Goal: Use online tool/utility: Utilize a website feature to perform a specific function

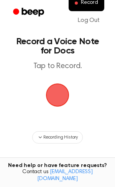
click at [61, 95] on span "button" at bounding box center [57, 94] width 23 height 23
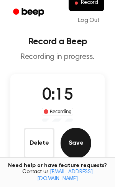
click at [73, 144] on button "Save" at bounding box center [76, 143] width 31 height 31
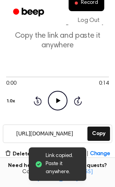
scroll to position [23, 0]
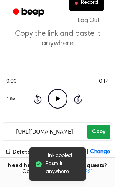
click at [95, 133] on button "Copy" at bounding box center [99, 132] width 23 height 14
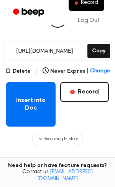
scroll to position [101, 0]
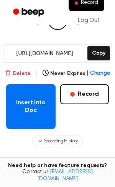
click at [17, 71] on button "Delete" at bounding box center [18, 74] width 26 height 8
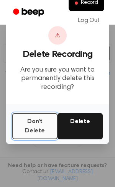
click at [38, 118] on button "Don't Delete" at bounding box center [34, 126] width 45 height 26
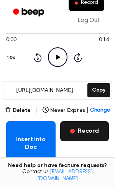
scroll to position [68, 0]
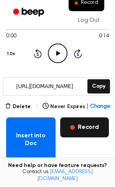
click at [86, 128] on button "Record" at bounding box center [84, 127] width 49 height 20
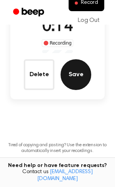
click at [77, 82] on button "Save" at bounding box center [76, 74] width 31 height 31
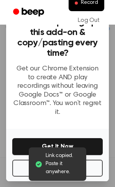
scroll to position [81, 0]
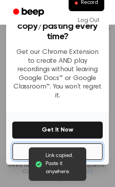
click at [89, 143] on button "No Thanks" at bounding box center [57, 151] width 91 height 17
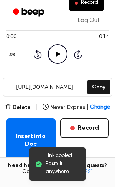
scroll to position [62, 0]
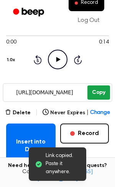
click at [98, 95] on button "Copy" at bounding box center [99, 92] width 23 height 14
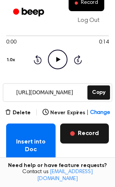
click at [83, 137] on button "Record" at bounding box center [84, 133] width 49 height 20
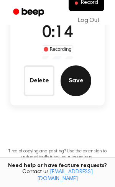
click at [68, 78] on button "Save" at bounding box center [76, 80] width 31 height 31
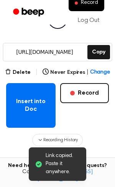
scroll to position [110, 0]
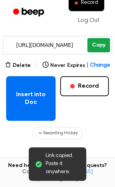
click at [100, 42] on button "Copy" at bounding box center [99, 45] width 23 height 14
